Goal: Obtain resource: Download file/media

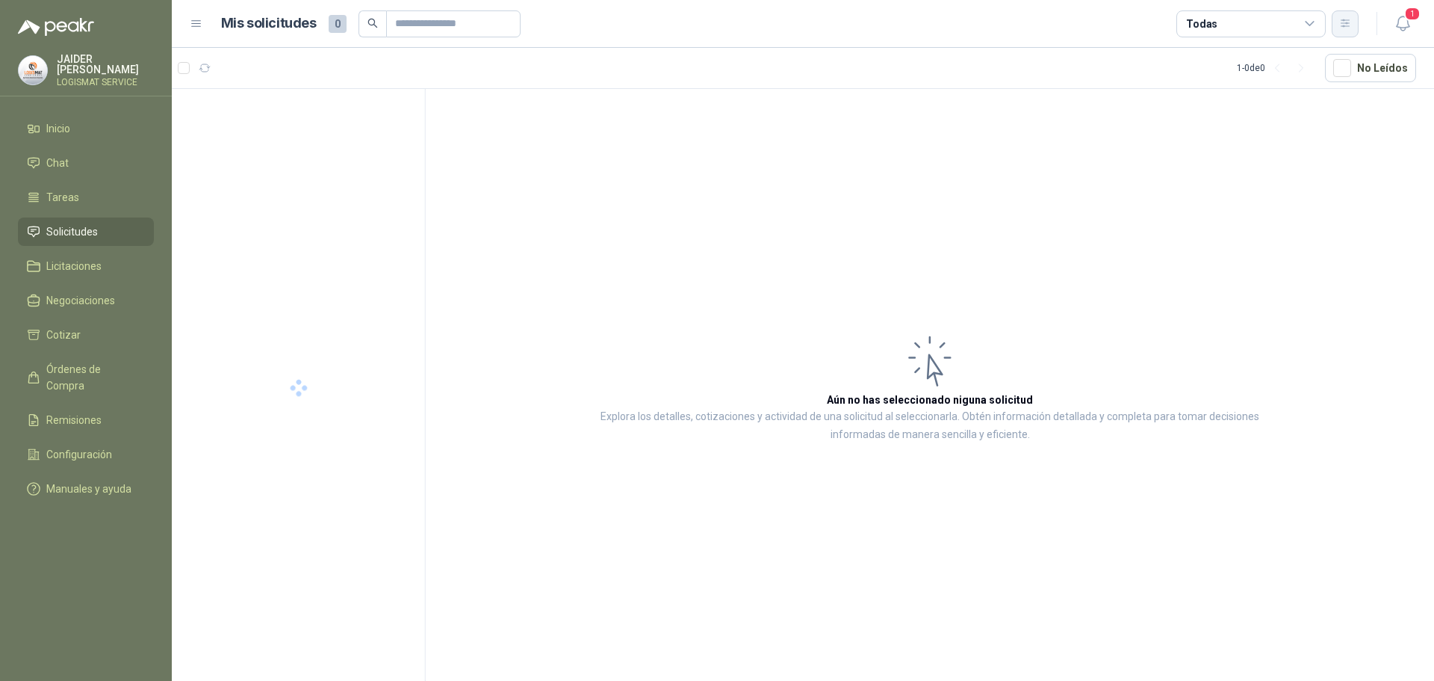
click at [1352, 14] on button "button" at bounding box center [1345, 23] width 27 height 27
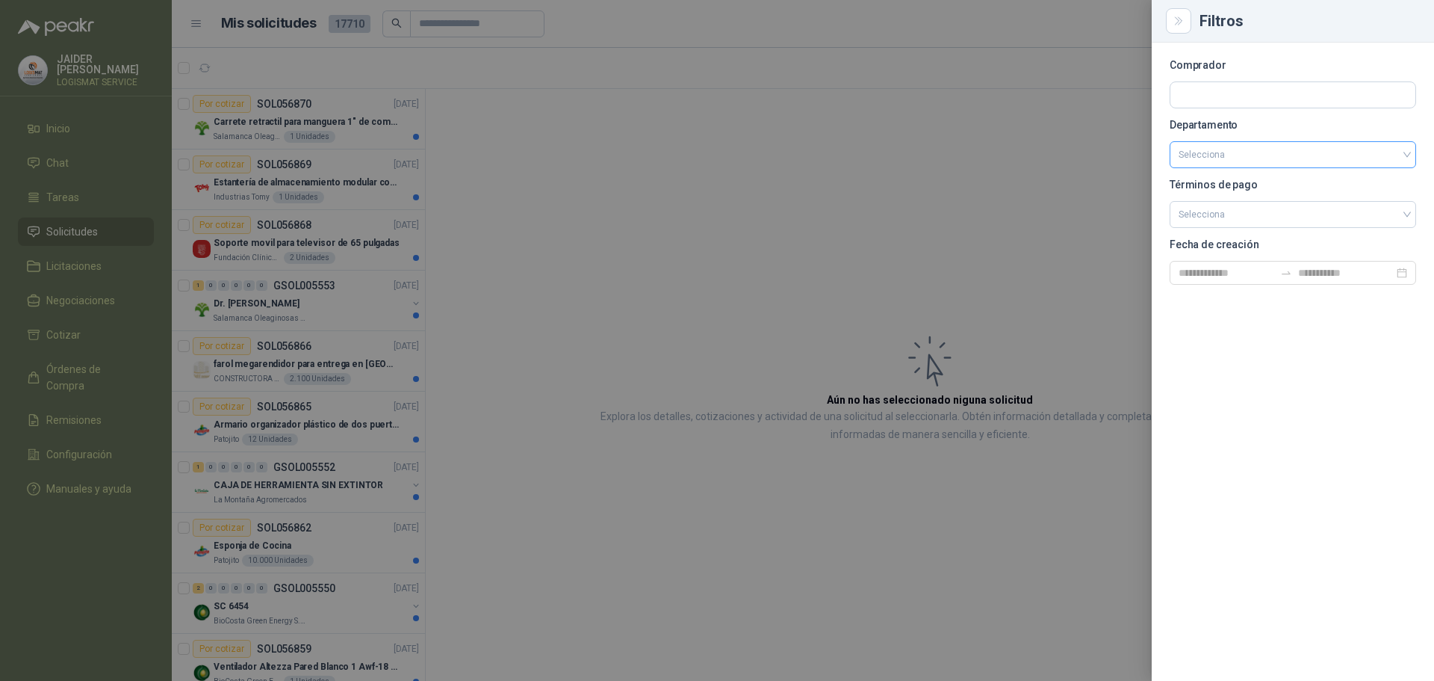
click at [1299, 159] on input "search" at bounding box center [1293, 154] width 229 height 25
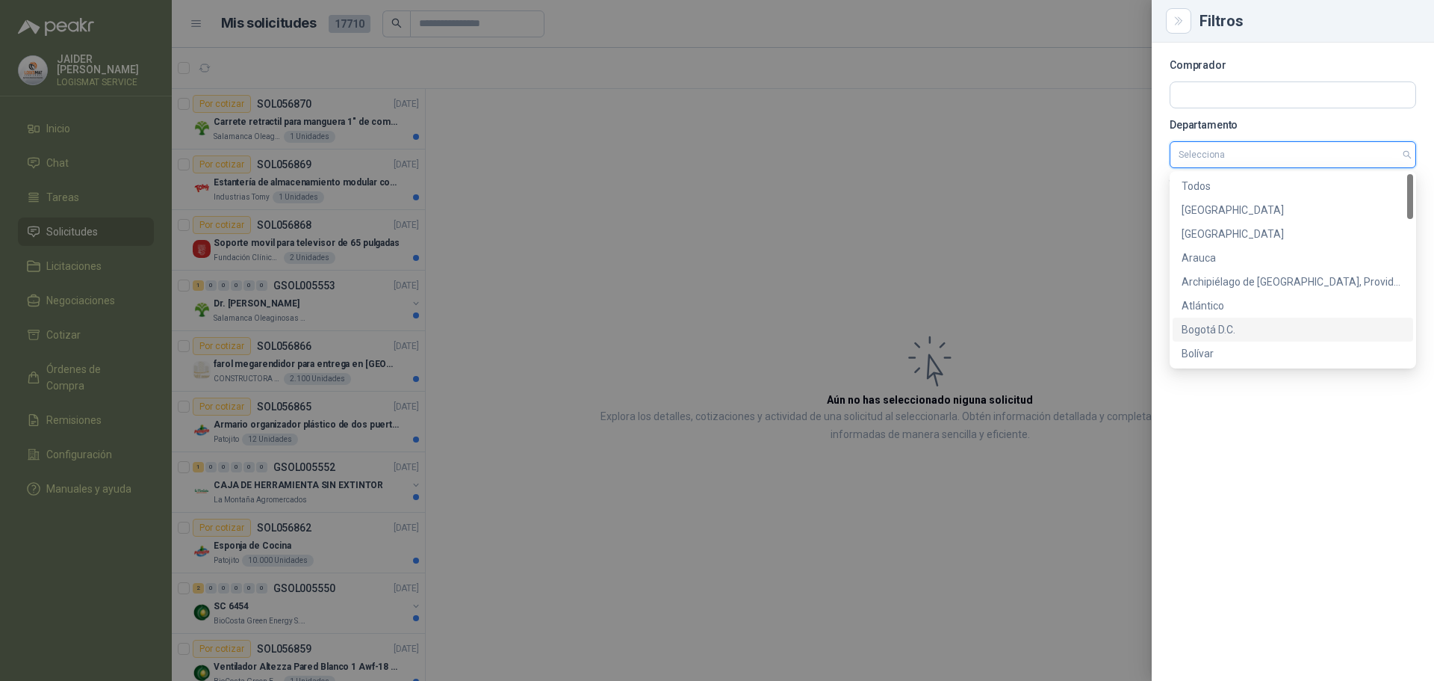
click at [1198, 331] on div "Bogotá D.C." at bounding box center [1293, 329] width 223 height 16
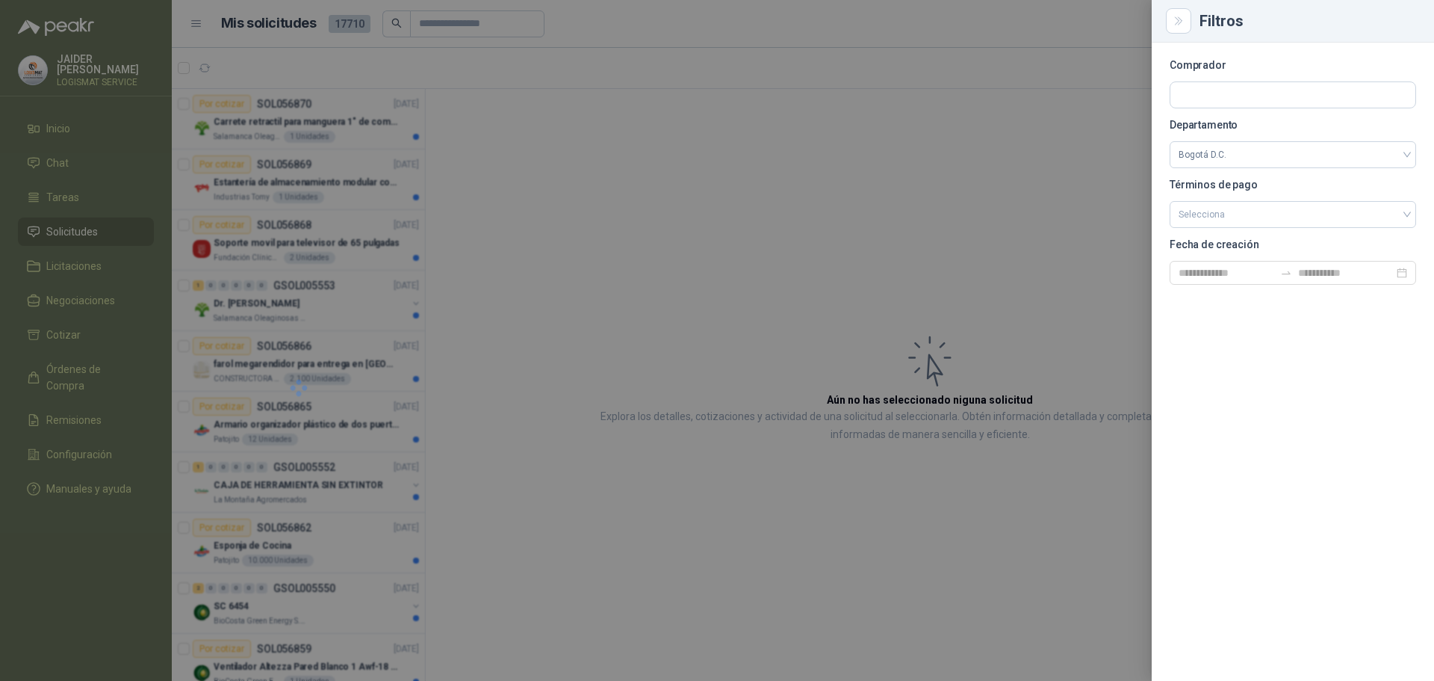
drag, startPoint x: 951, startPoint y: 205, endPoint x: 943, endPoint y: 202, distance: 8.5
click at [947, 205] on div at bounding box center [717, 340] width 1434 height 681
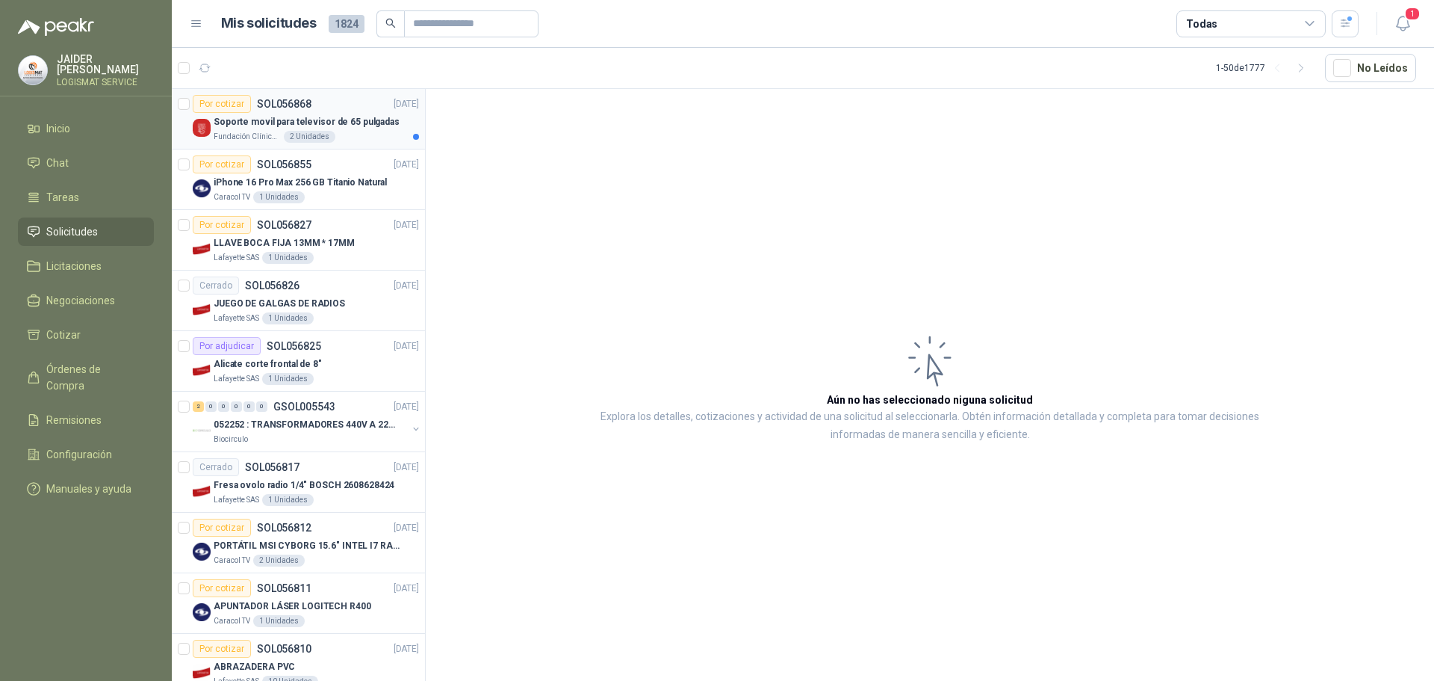
click at [362, 129] on p "Soporte movil para televisor de 65 pulgadas" at bounding box center [307, 122] width 186 height 14
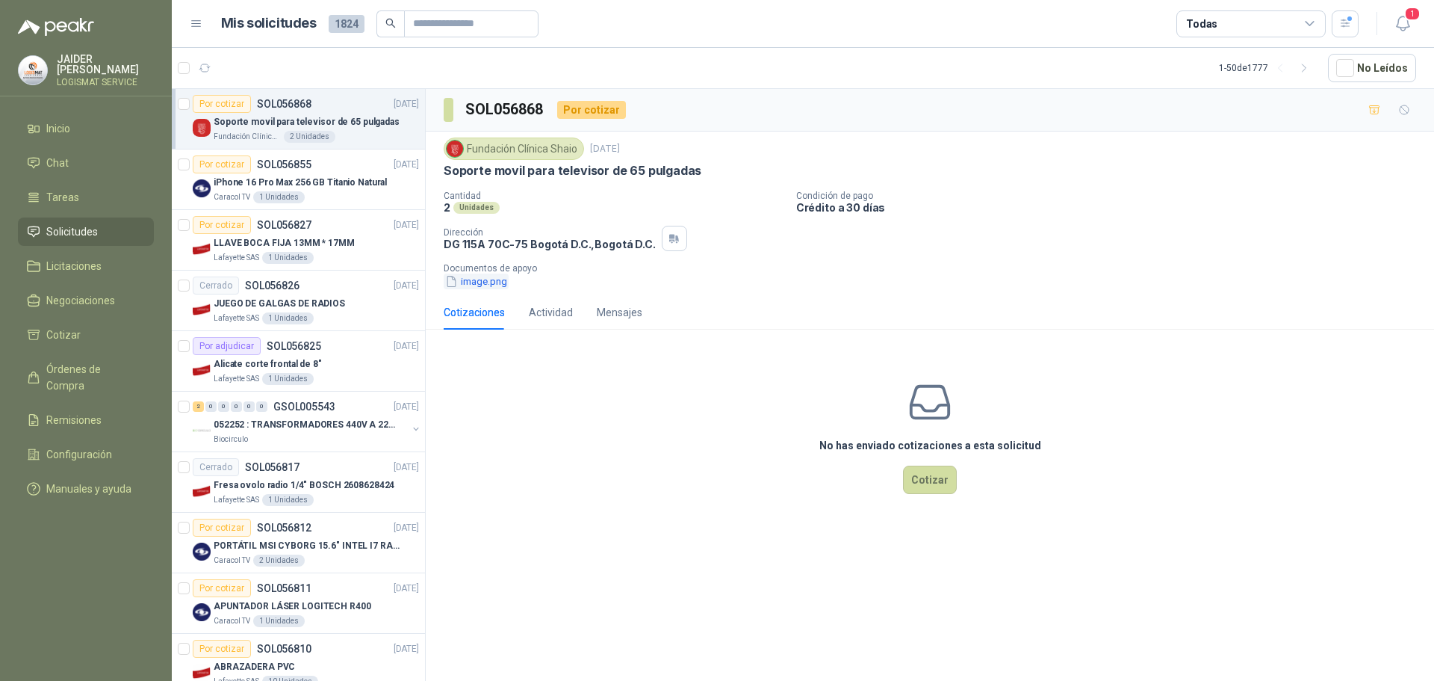
click at [474, 279] on button "image.png" at bounding box center [476, 281] width 65 height 16
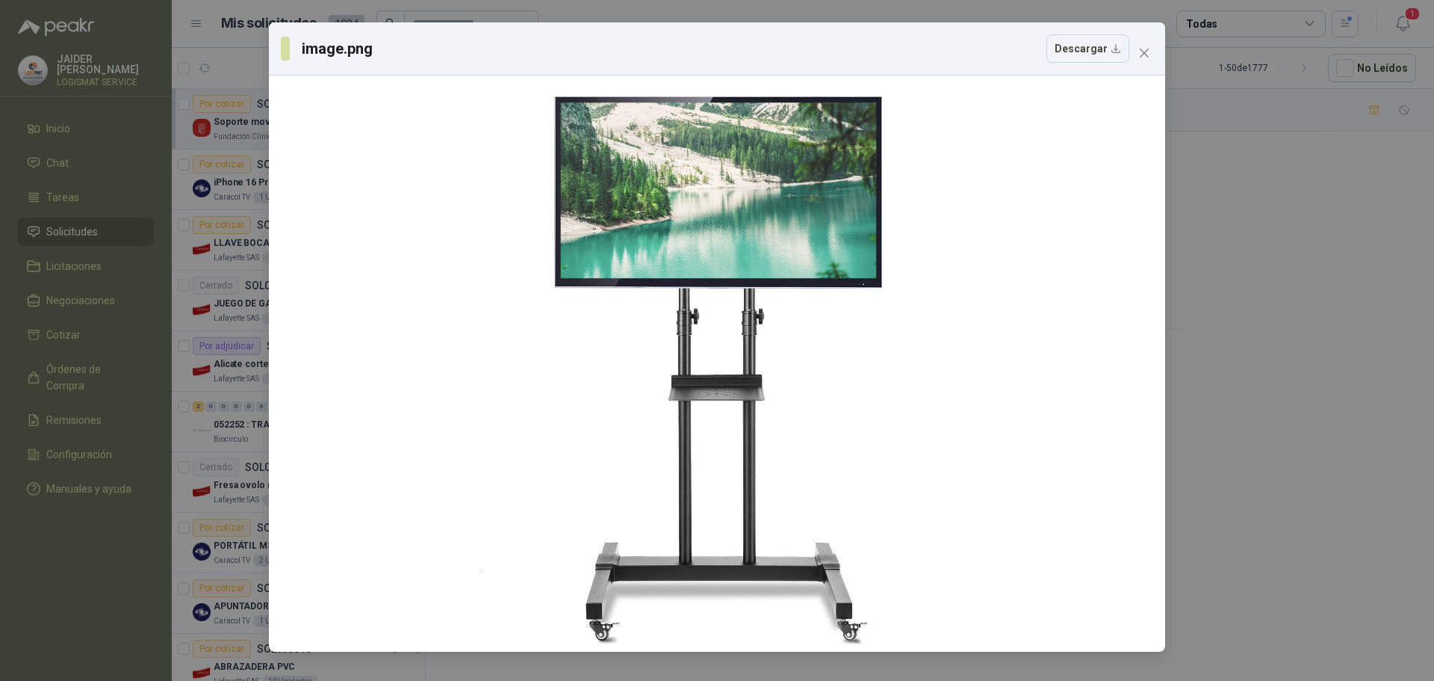
click at [1148, 55] on icon "close" at bounding box center [1145, 53] width 12 height 12
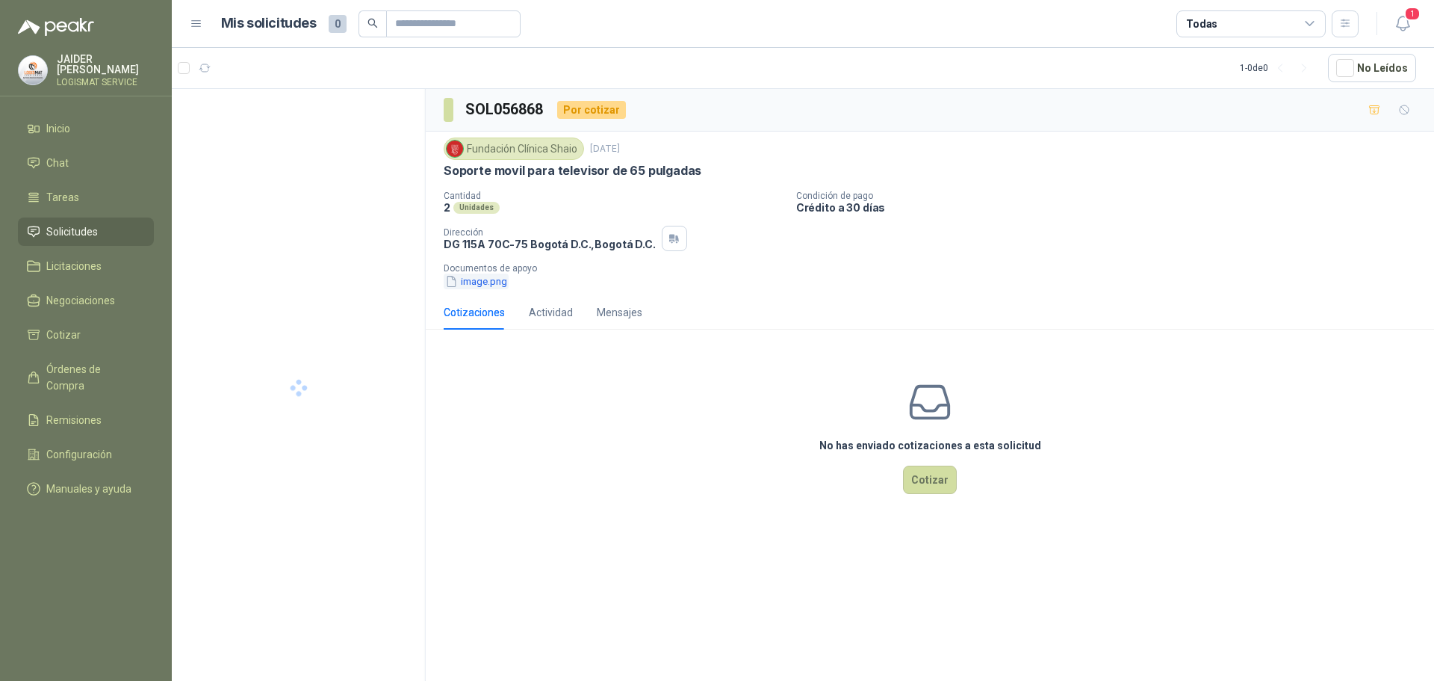
click at [488, 279] on button "image.png" at bounding box center [476, 281] width 65 height 16
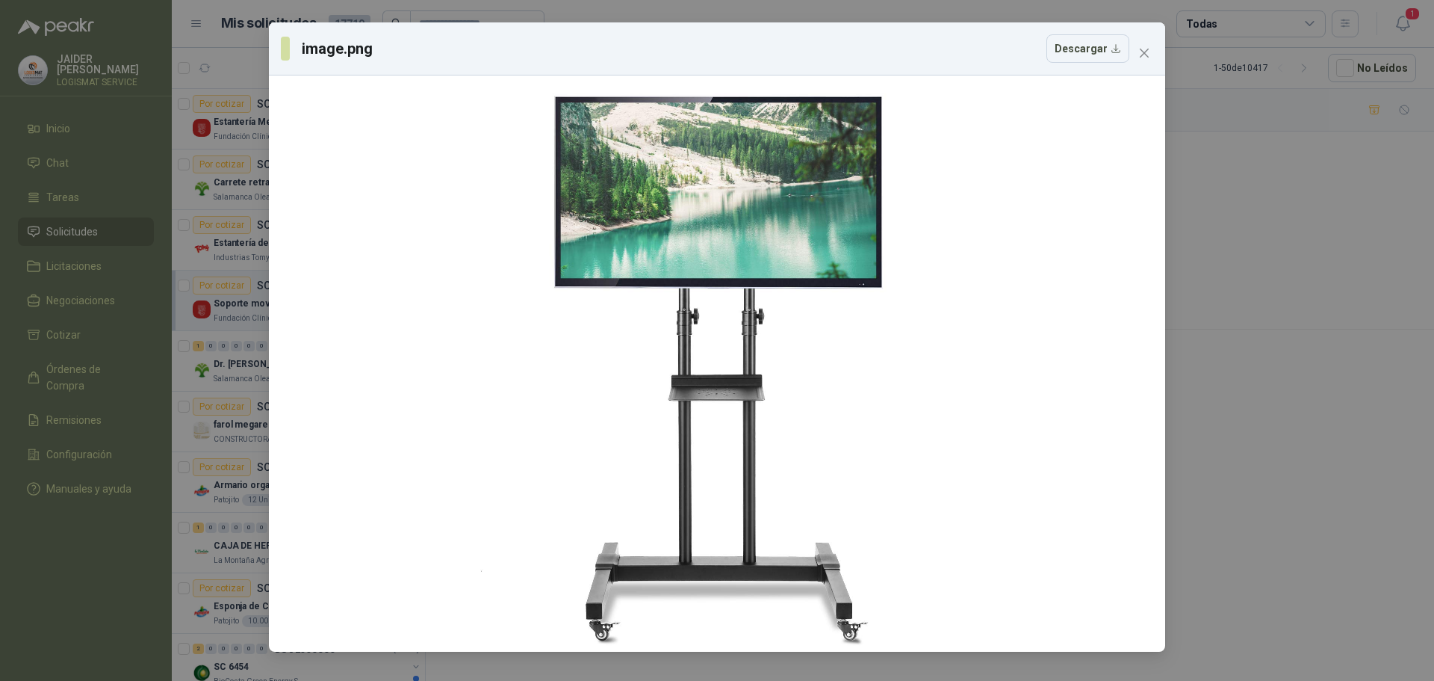
click at [1148, 53] on icon "close" at bounding box center [1145, 53] width 12 height 12
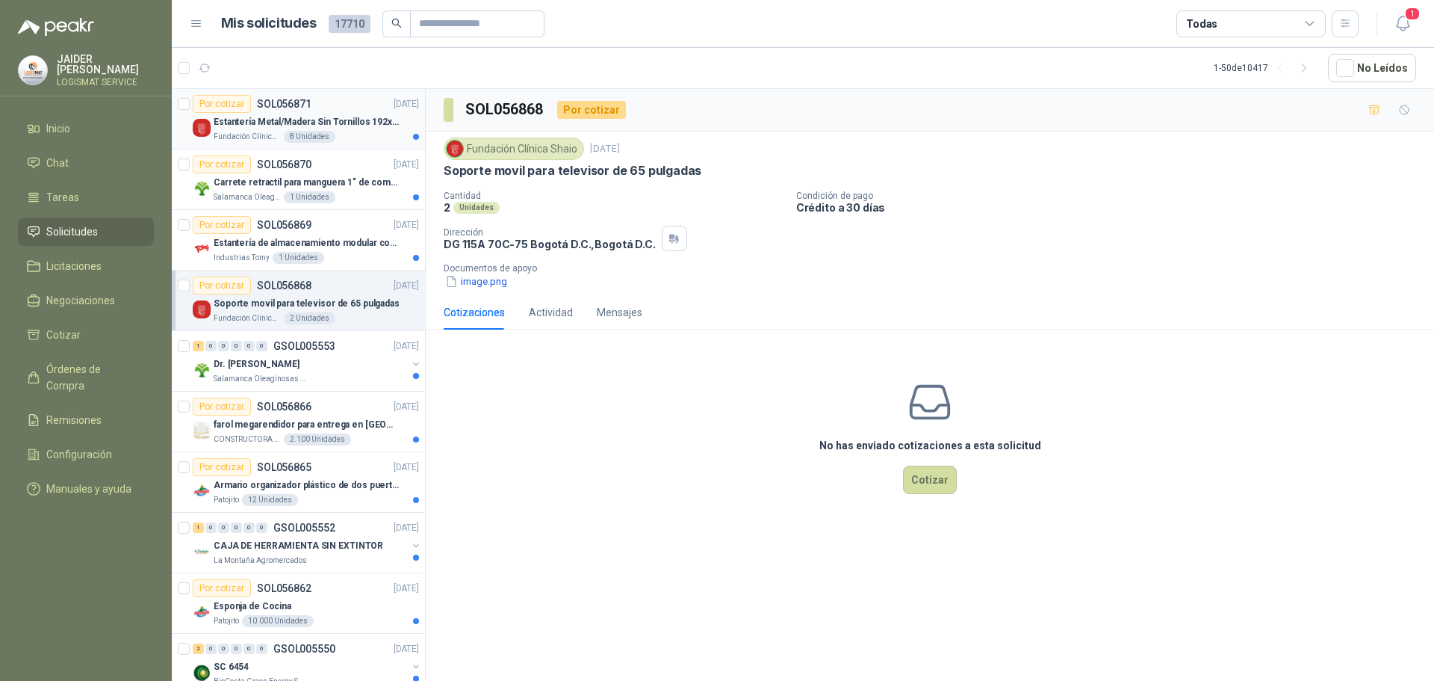
click at [360, 131] on div "Fundación Clínica Shaio 8 Unidades" at bounding box center [316, 137] width 205 height 12
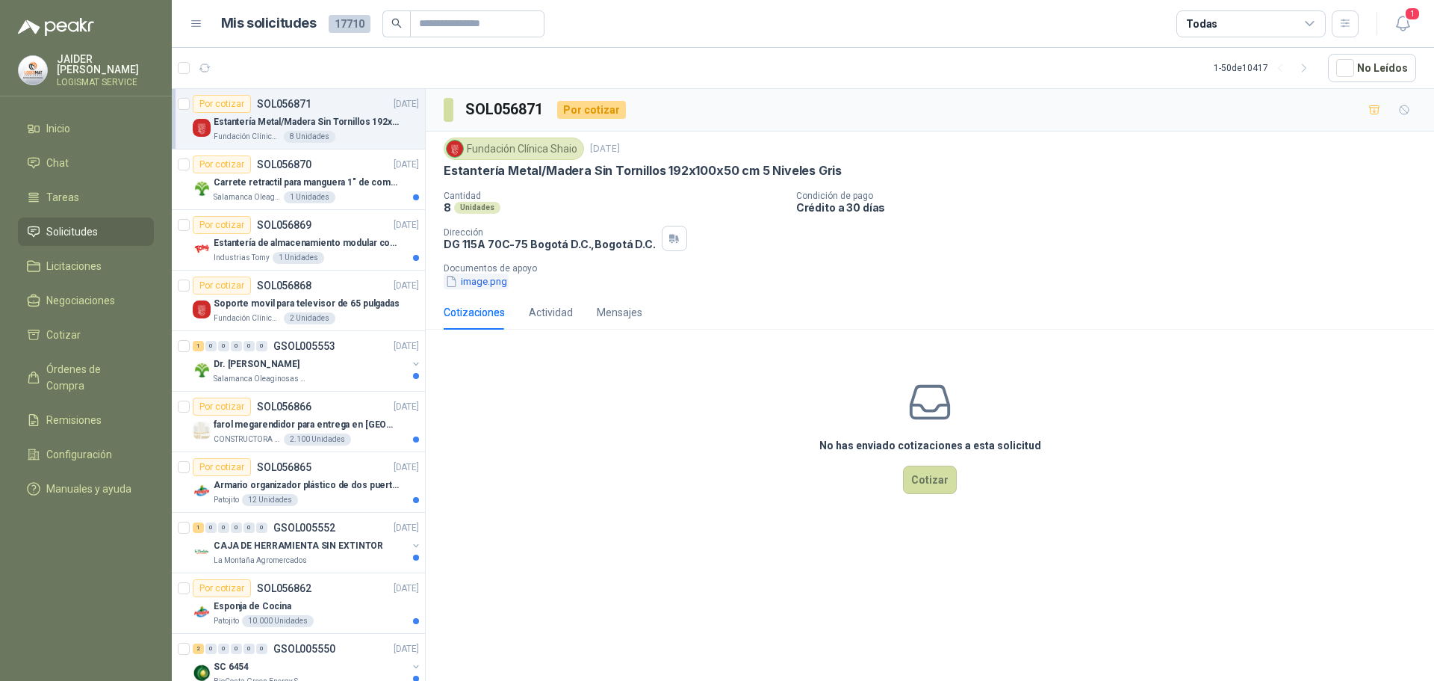
click at [479, 283] on button "image.png" at bounding box center [476, 281] width 65 height 16
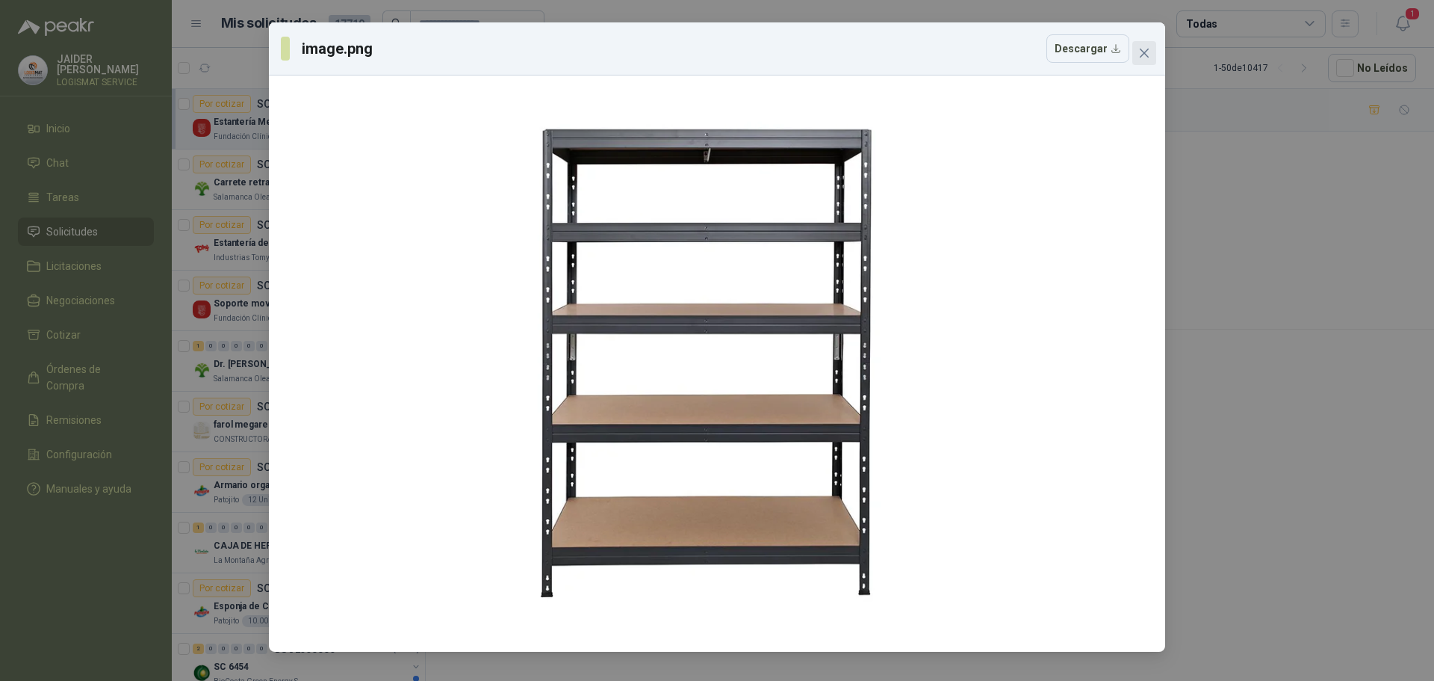
click at [1145, 53] on icon "close" at bounding box center [1144, 53] width 9 height 9
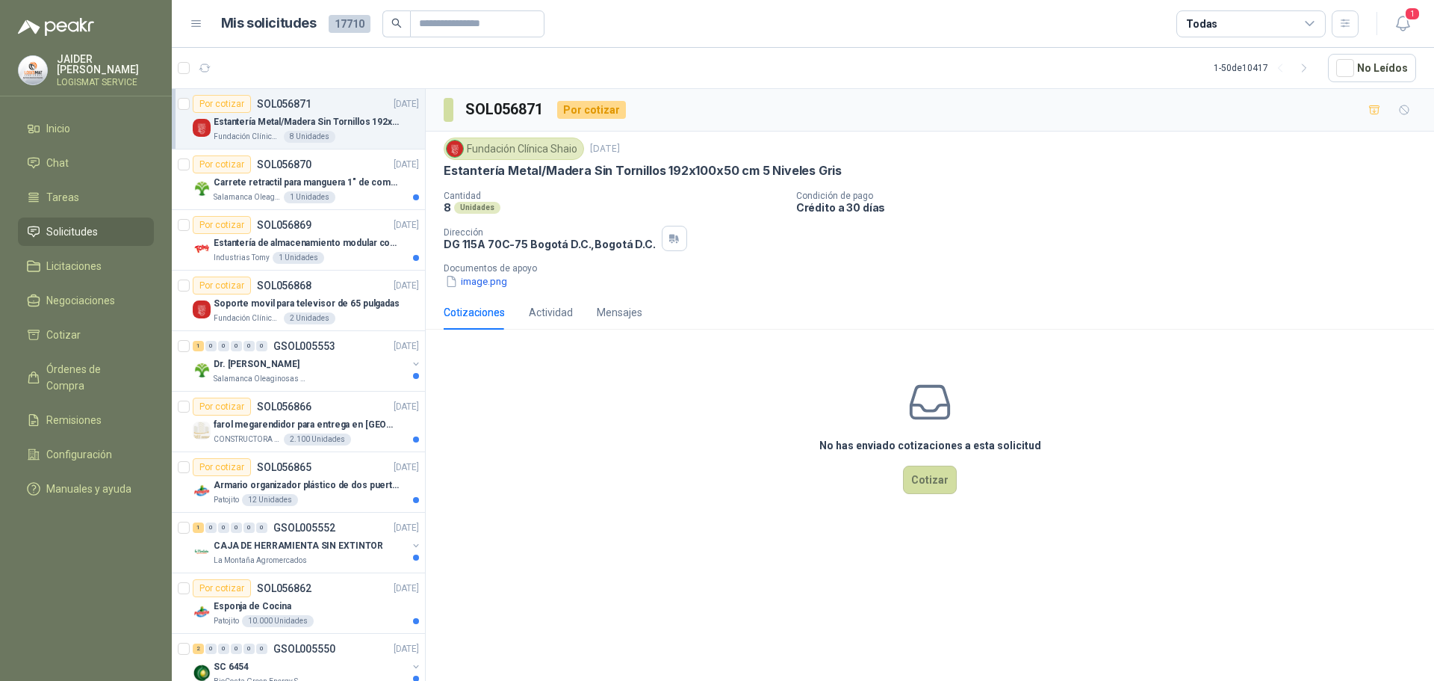
click at [499, 285] on button "image.png" at bounding box center [476, 281] width 65 height 16
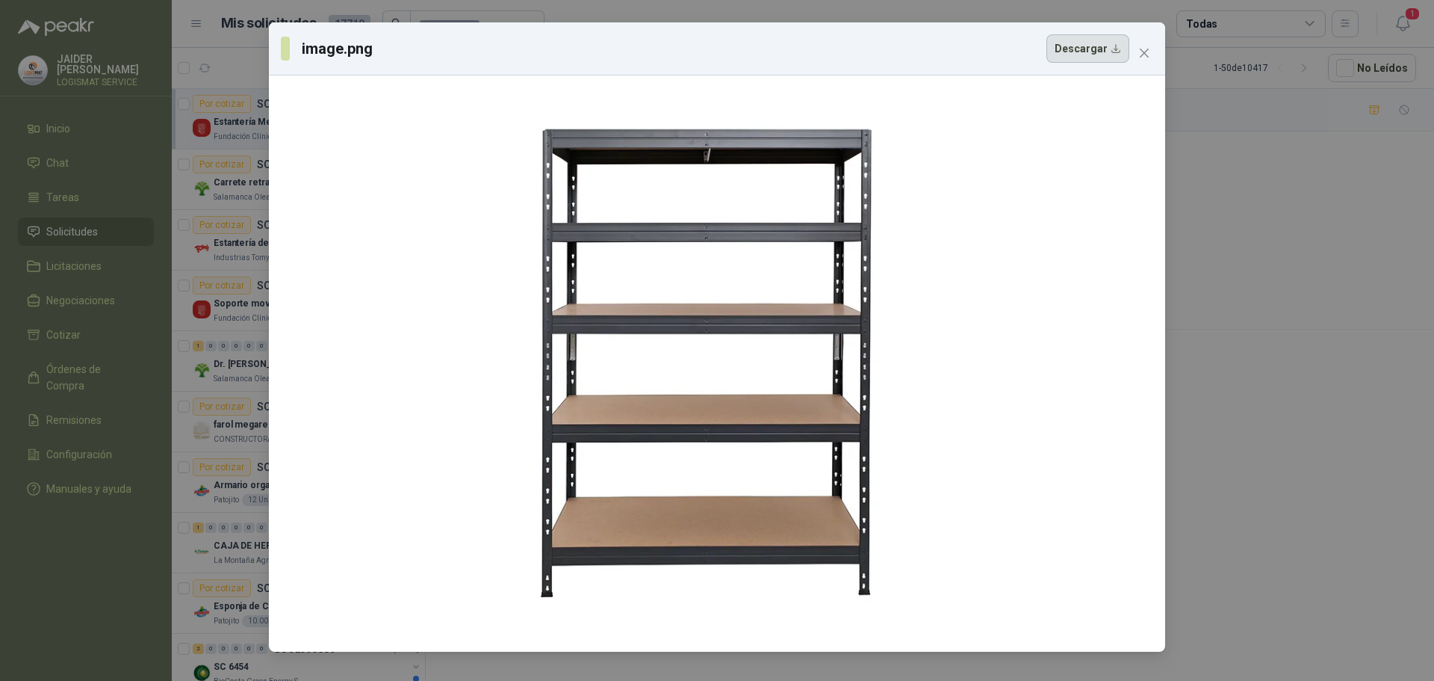
click at [1109, 52] on button "Descargar" at bounding box center [1088, 48] width 83 height 28
click at [1142, 52] on icon "close" at bounding box center [1144, 53] width 9 height 9
